Goal: Task Accomplishment & Management: Complete application form

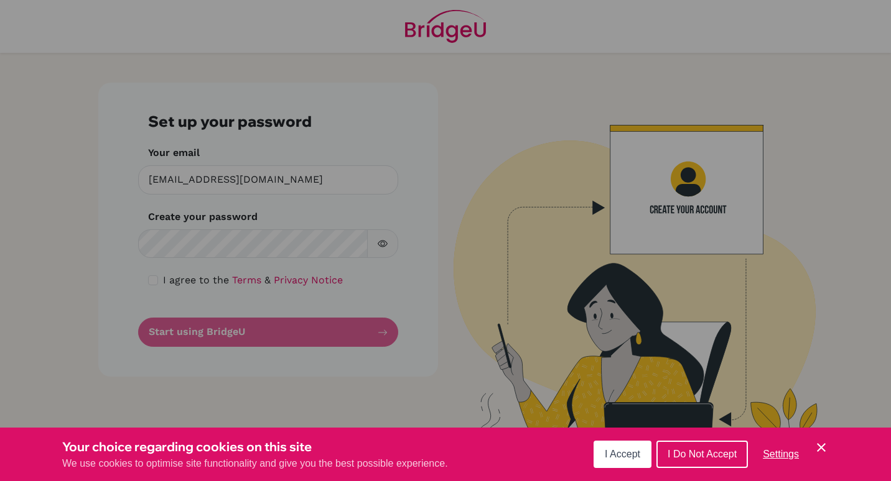
drag, startPoint x: 0, startPoint y: 0, endPoint x: 619, endPoint y: 458, distance: 770.2
click at [619, 458] on span "I Accept" at bounding box center [622, 454] width 35 height 11
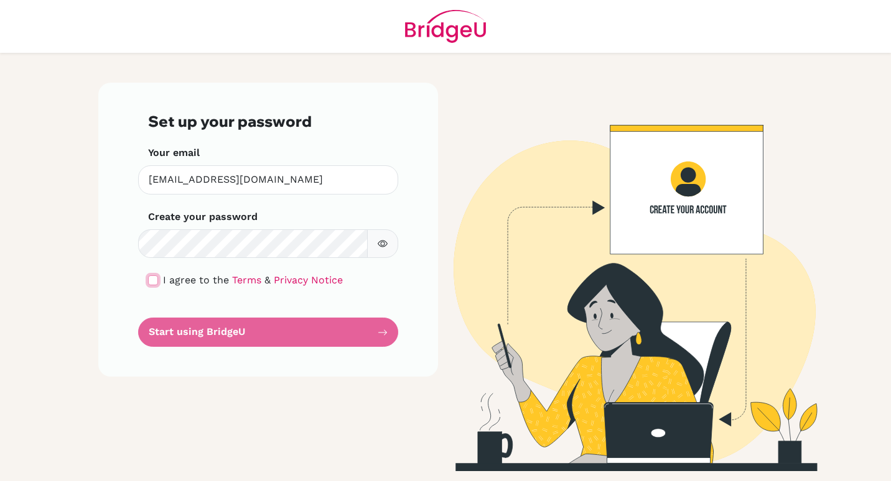
click at [154, 282] on input "checkbox" at bounding box center [153, 281] width 10 height 10
checkbox input "true"
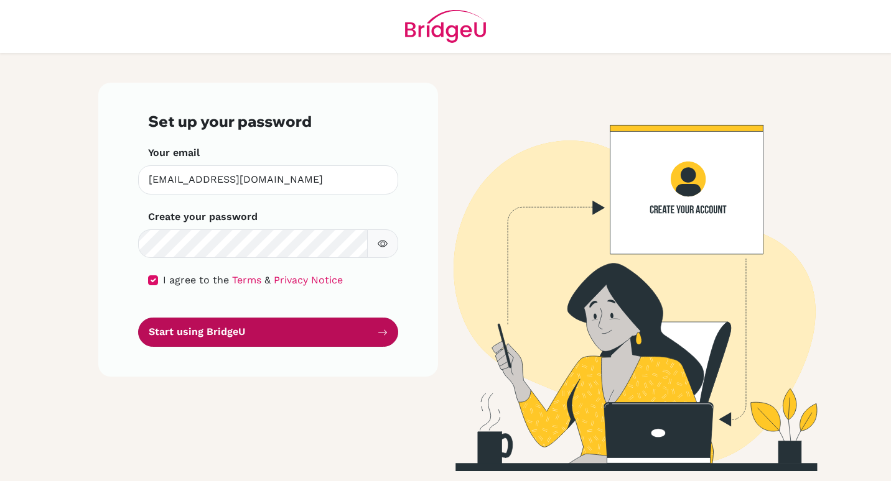
click at [171, 338] on button "Start using BridgeU" at bounding box center [268, 332] width 260 height 29
